Goal: Navigation & Orientation: Find specific page/section

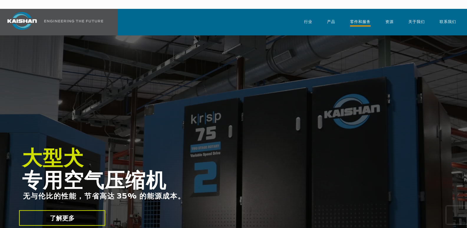
click at [355, 19] on span "零件和服务" at bounding box center [360, 23] width 21 height 8
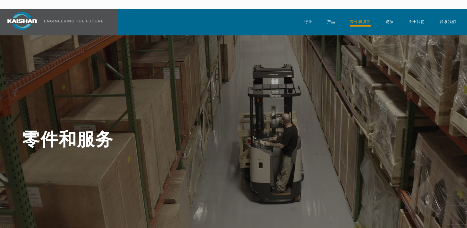
click at [355, 20] on font "零件和服务" at bounding box center [360, 22] width 21 height 4
click at [359, 20] on font "零件和服务" at bounding box center [360, 22] width 21 height 4
